Goal: Task Accomplishment & Management: Use online tool/utility

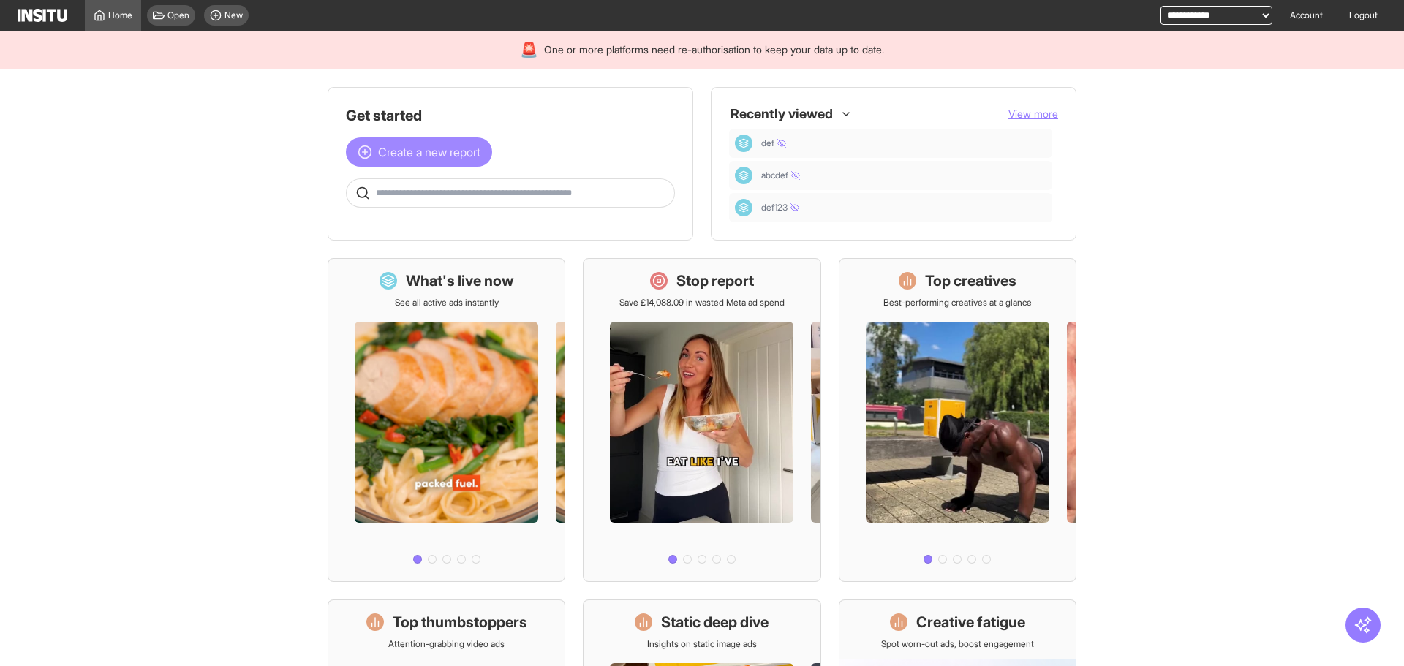
click at [465, 139] on button "Create a new report" at bounding box center [419, 152] width 146 height 29
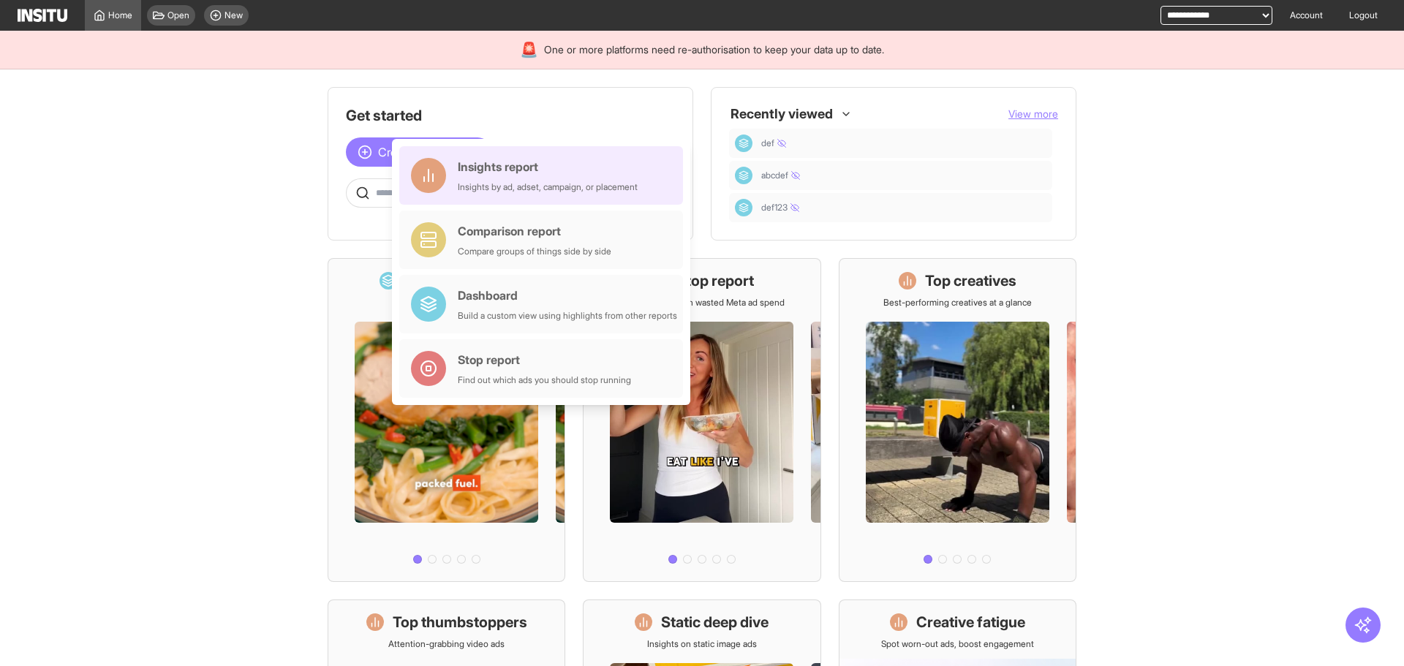
click at [527, 169] on div "Insights report" at bounding box center [548, 167] width 180 height 18
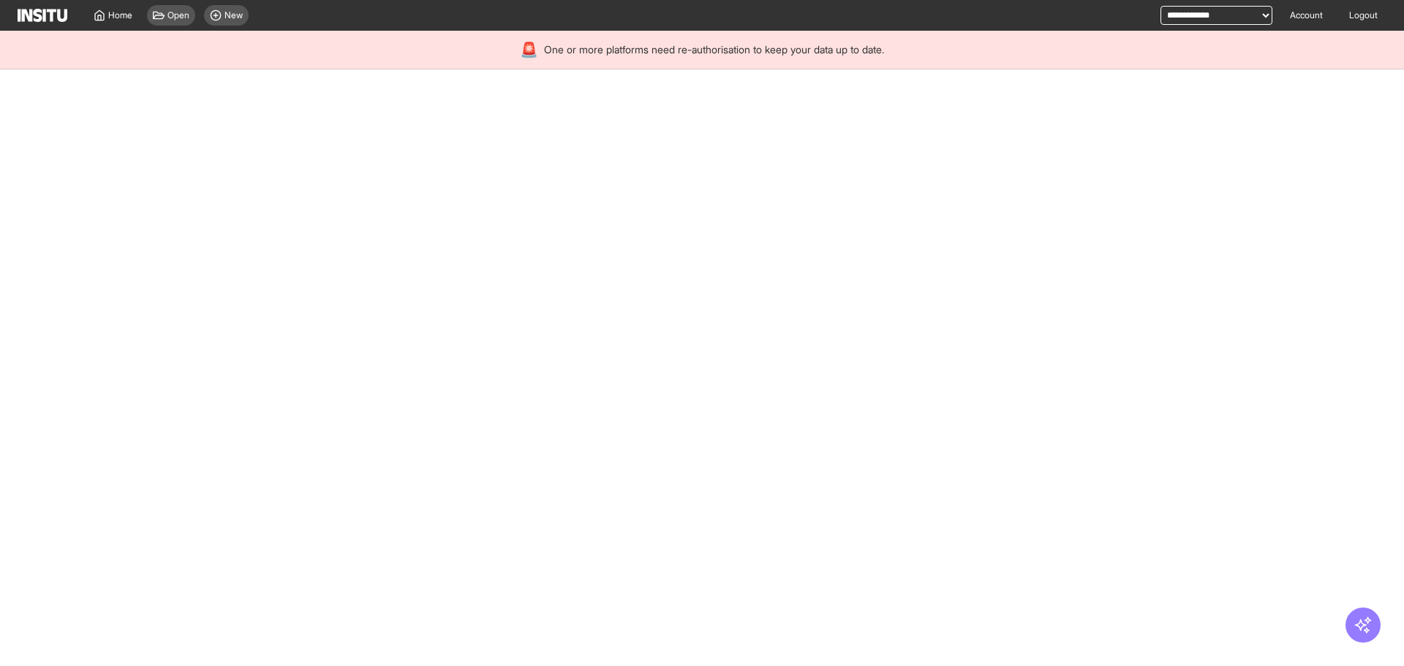
select select "**"
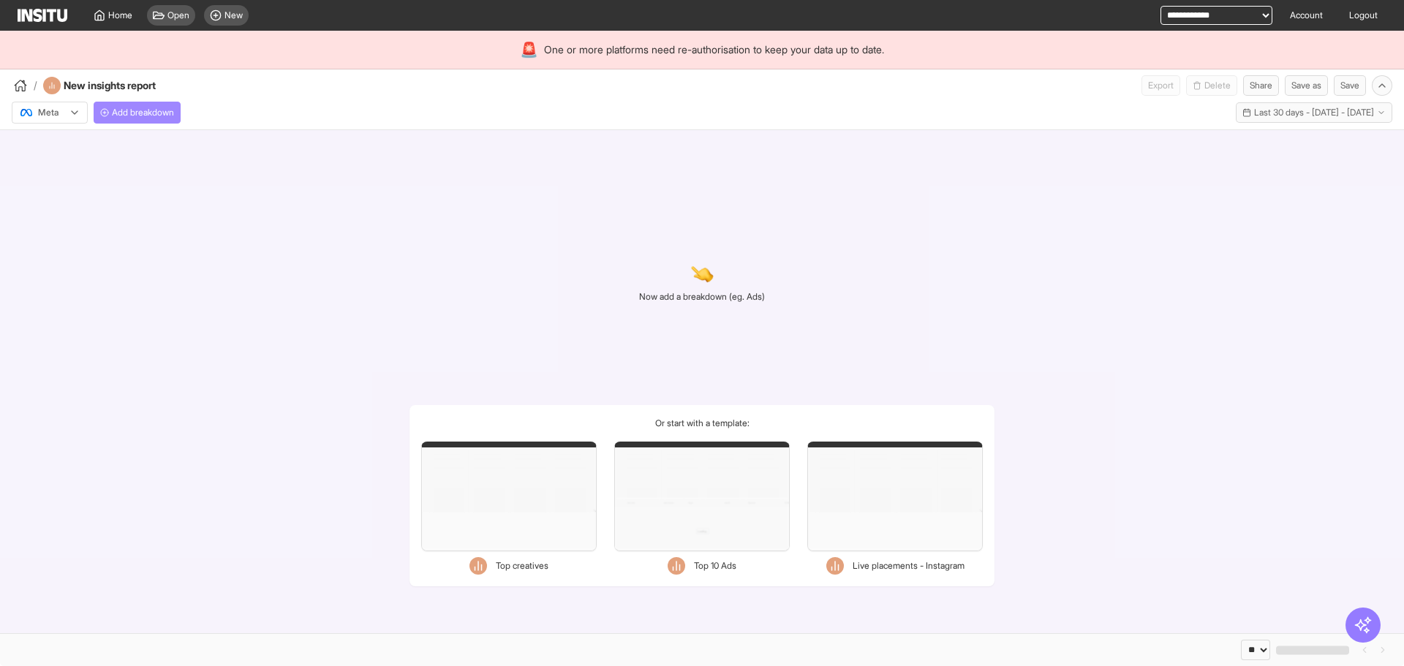
click at [171, 104] on button "Add breakdown" at bounding box center [137, 113] width 87 height 22
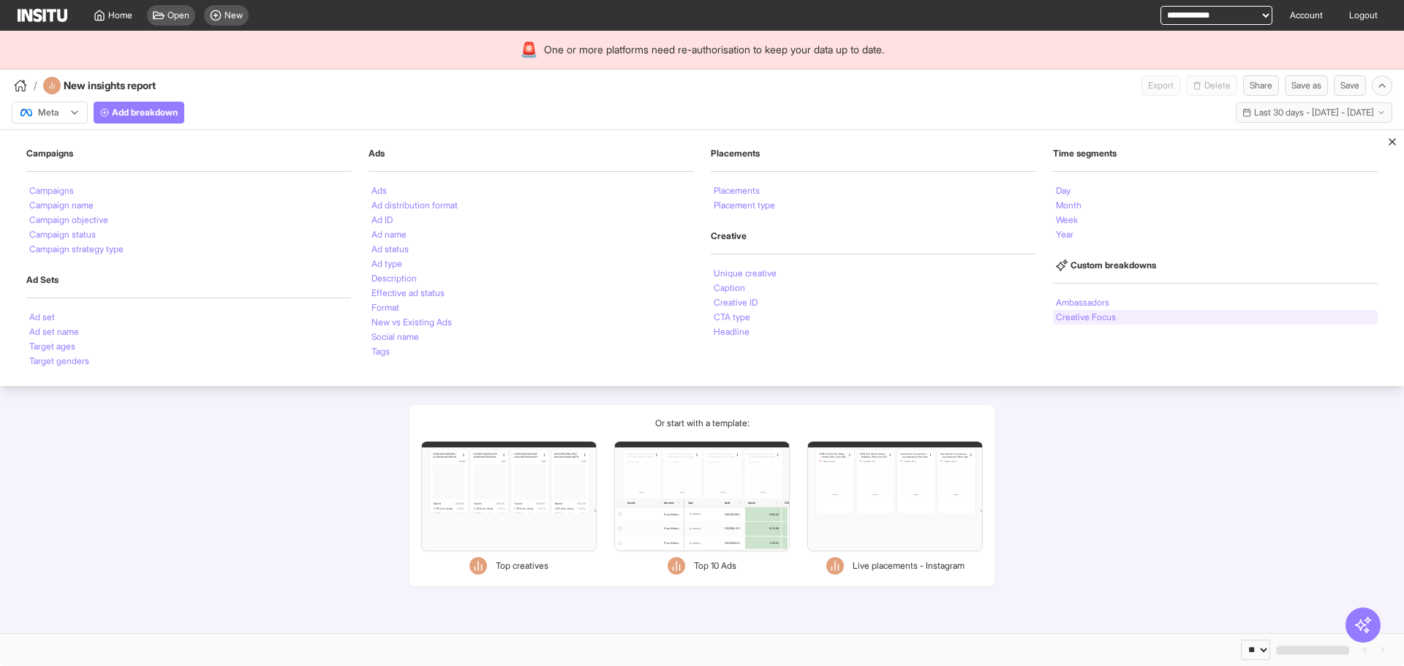
click at [1081, 315] on li "Creative Focus" at bounding box center [1086, 317] width 60 height 9
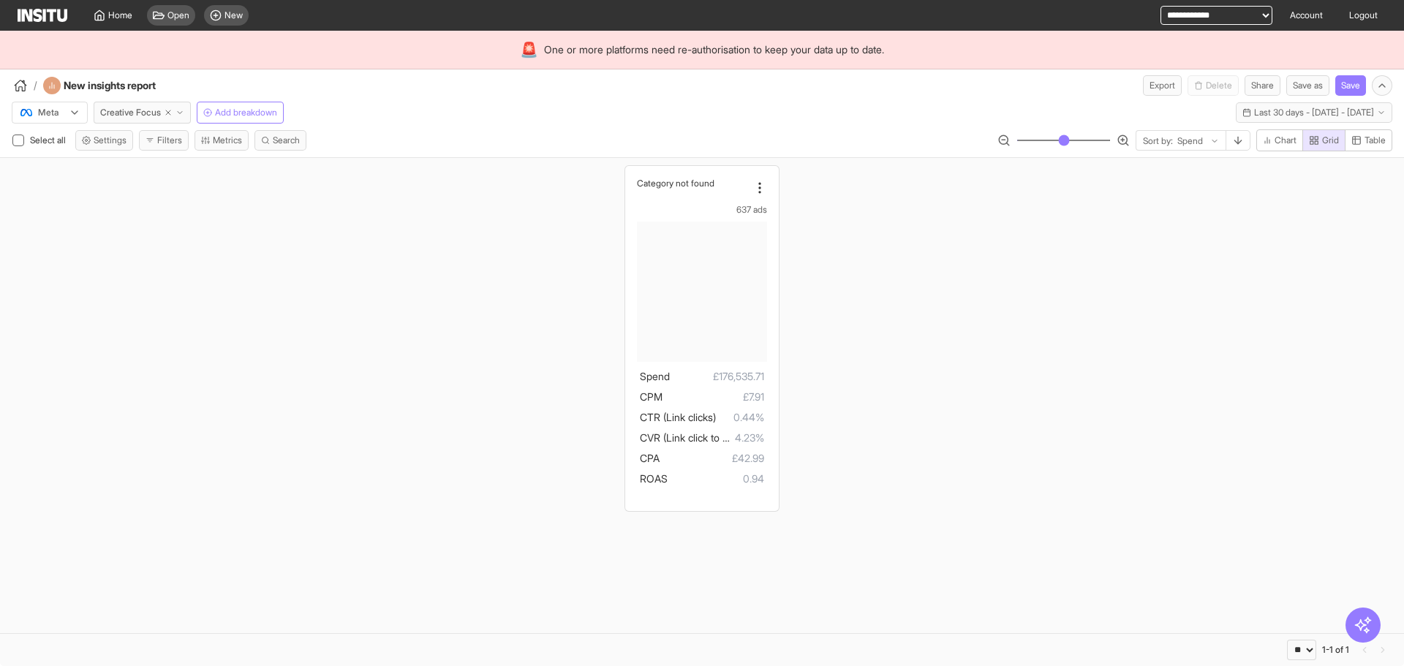
click at [501, 222] on div "Category not found 637 ads Spend £176,535.71 CPM £7.91 CTR (Link clicks) 0.44% …" at bounding box center [702, 338] width 1404 height 361
click at [870, 236] on div "Category not found 637 ads Spend £176,535.71 CPM £7.91 CTR (Link clicks) 0.44% …" at bounding box center [702, 338] width 1404 height 361
